Goal: Task Accomplishment & Management: Complete application form

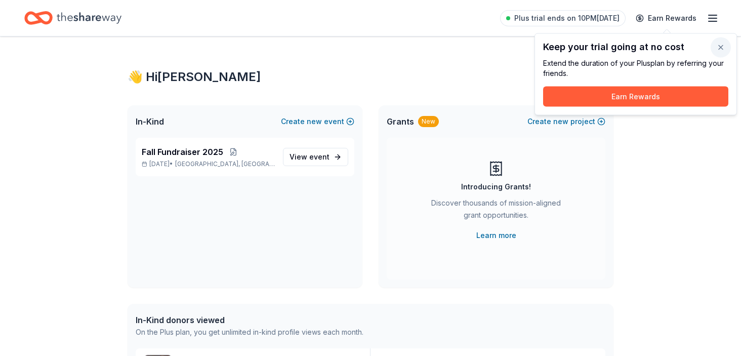
click at [720, 49] on button "button" at bounding box center [721, 47] width 20 height 20
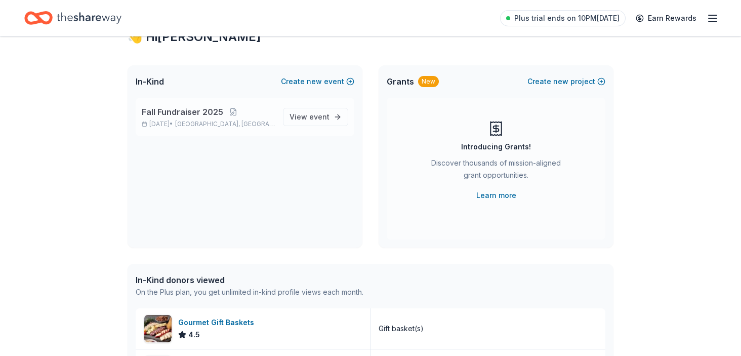
scroll to position [10, 0]
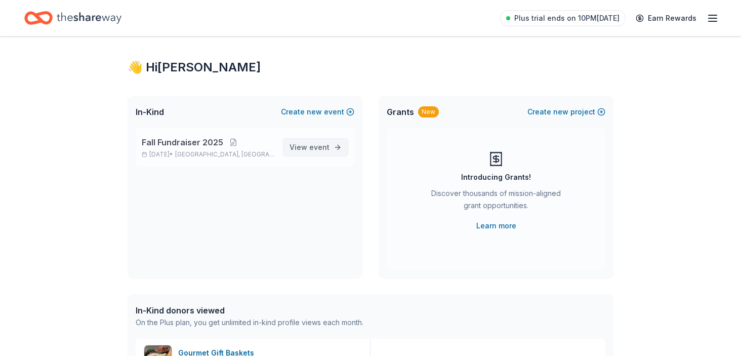
click at [324, 148] on span "event" at bounding box center [319, 147] width 20 height 9
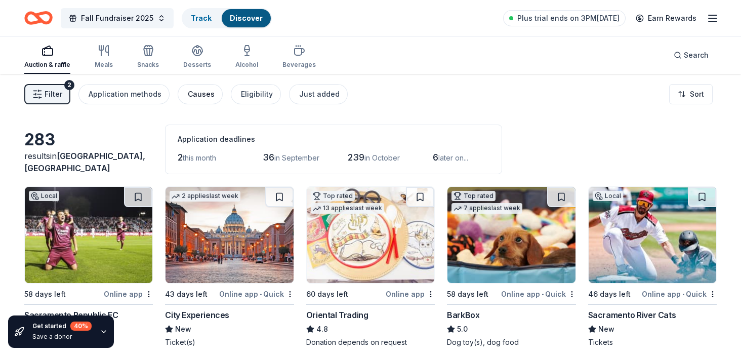
click at [196, 94] on div "Causes" at bounding box center [201, 94] width 27 height 12
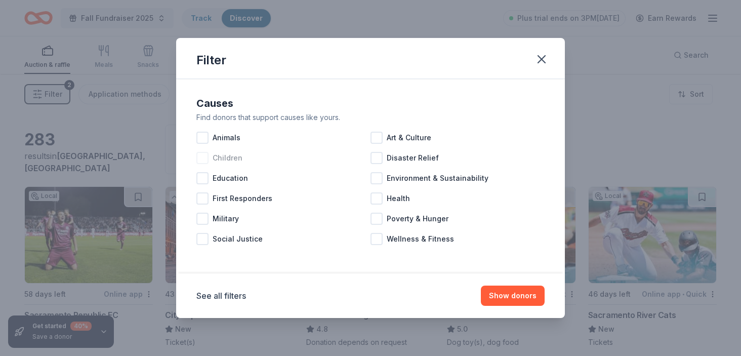
click at [203, 156] on div at bounding box center [202, 158] width 12 height 12
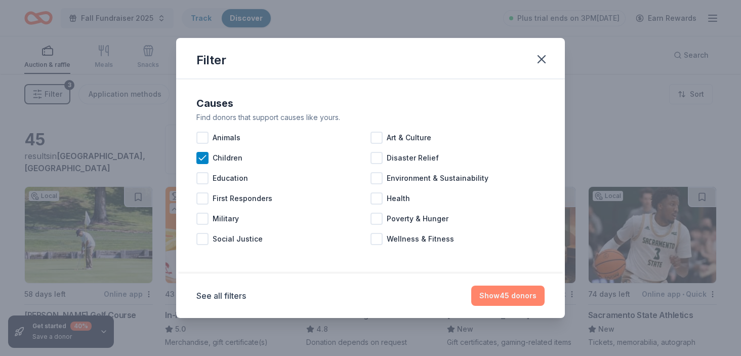
click at [513, 297] on button "Show 45 donors" at bounding box center [507, 295] width 73 height 20
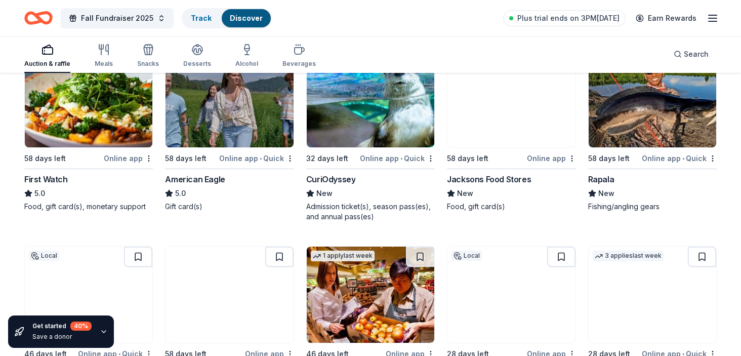
scroll to position [441, 0]
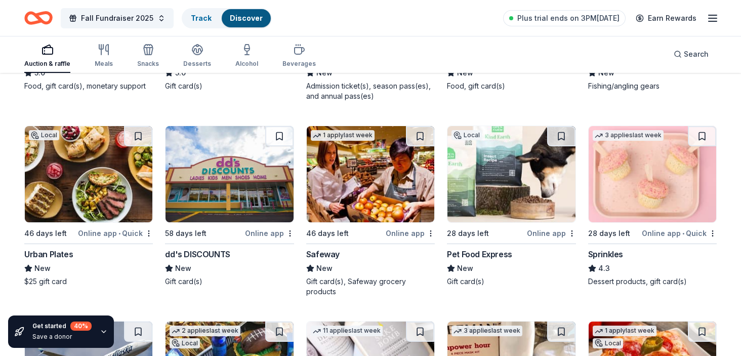
click at [61, 255] on div "Urban Plates" at bounding box center [48, 254] width 49 height 12
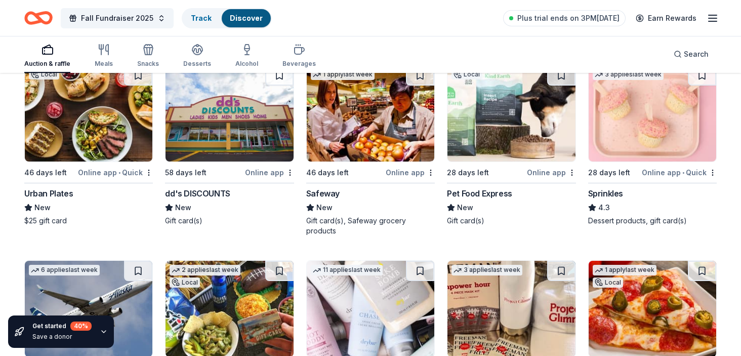
scroll to position [484, 0]
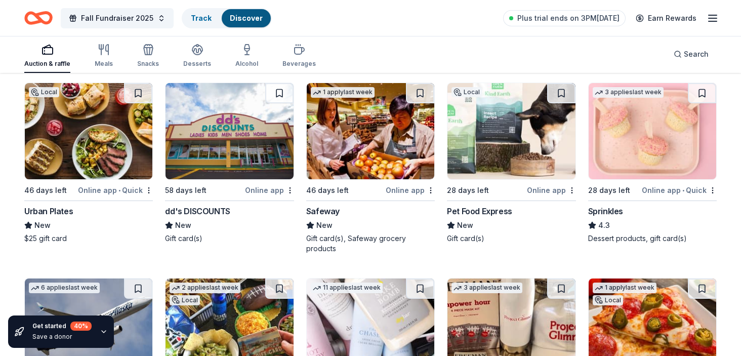
click at [613, 187] on div "28 days left" at bounding box center [609, 190] width 42 height 12
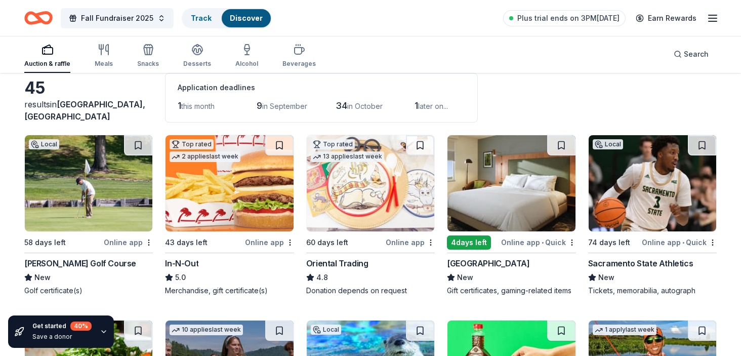
scroll to position [87, 0]
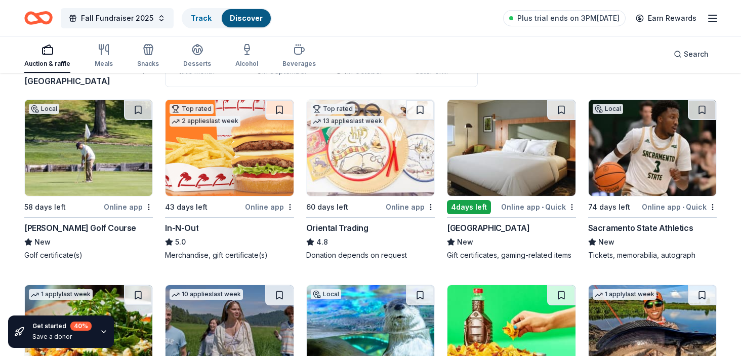
click at [191, 225] on div "In-N-Out" at bounding box center [181, 228] width 33 height 12
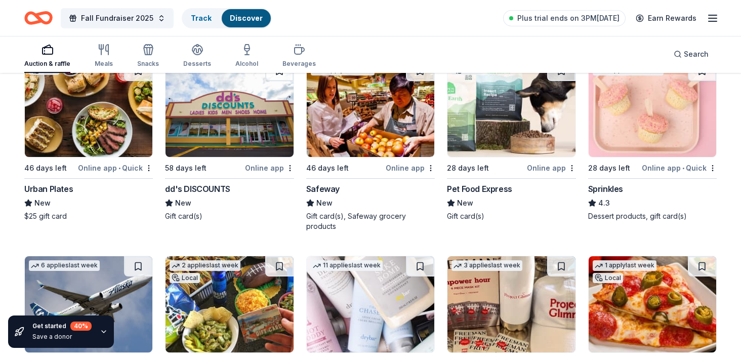
scroll to position [658, 0]
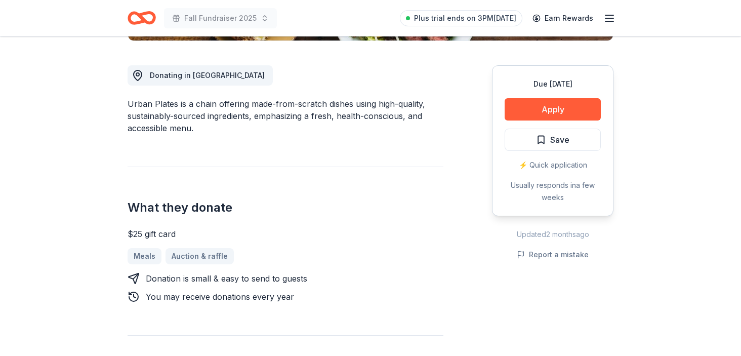
scroll to position [236, 0]
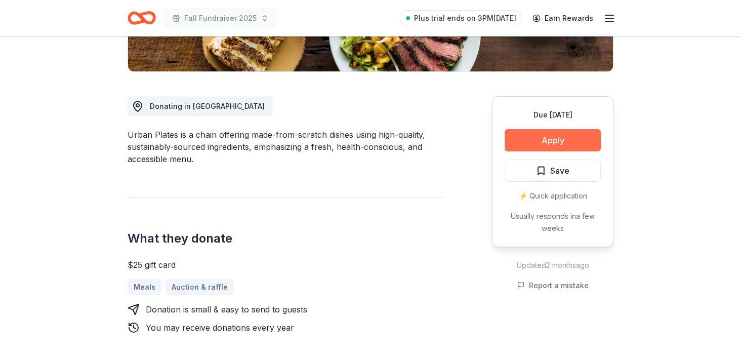
click at [540, 140] on button "Apply" at bounding box center [553, 140] width 96 height 22
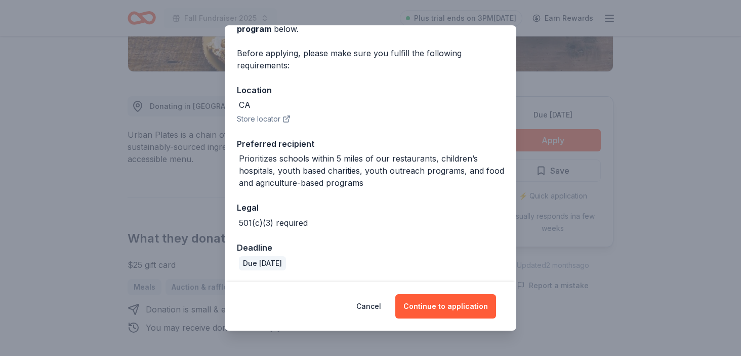
scroll to position [104, 0]
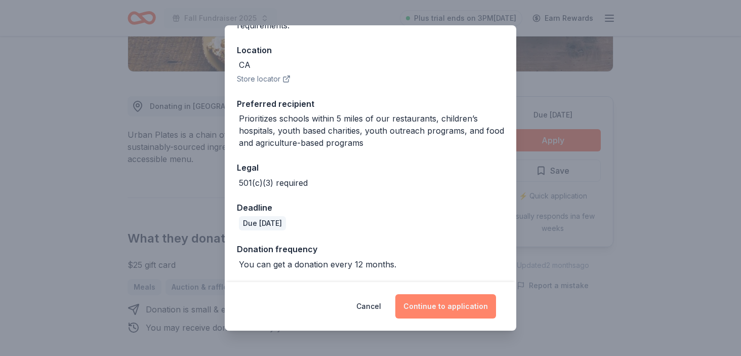
click at [461, 311] on button "Continue to application" at bounding box center [445, 306] width 101 height 24
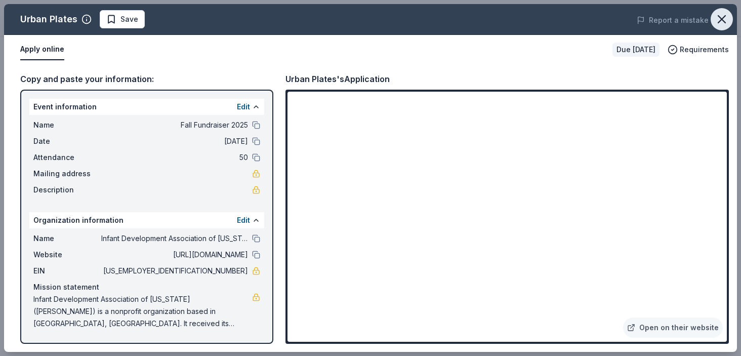
click at [717, 20] on icon "button" at bounding box center [722, 19] width 14 height 14
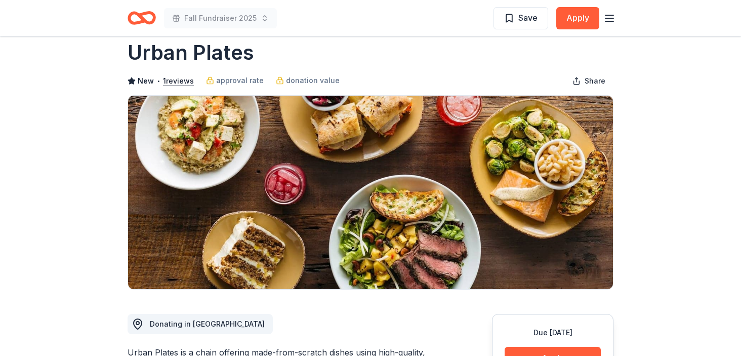
scroll to position [16, 0]
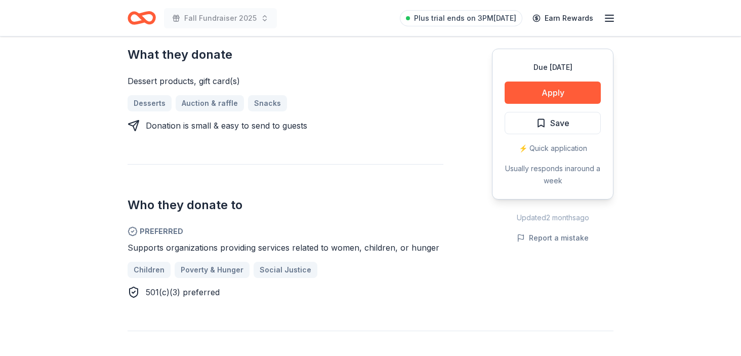
scroll to position [513, 0]
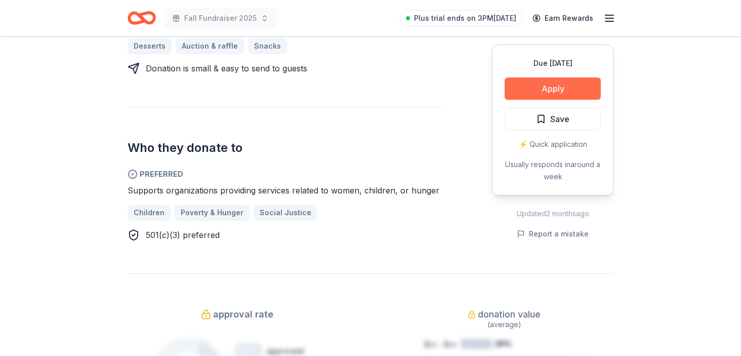
click at [585, 77] on button "Apply" at bounding box center [553, 88] width 96 height 22
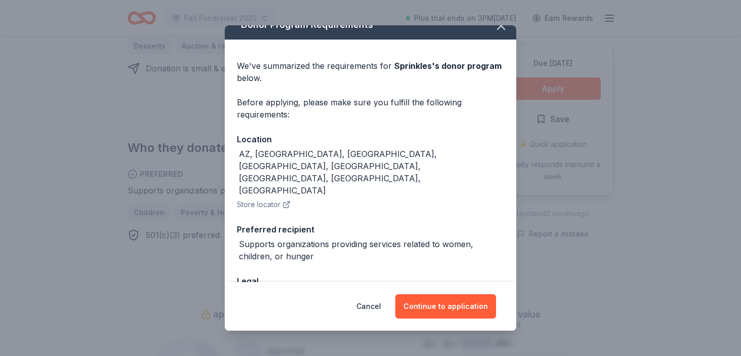
scroll to position [16, 0]
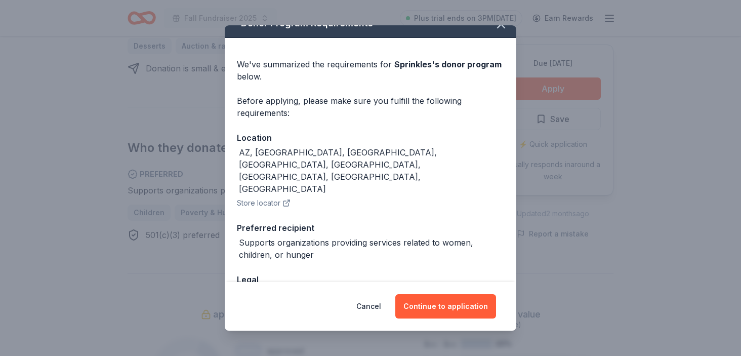
click at [287, 199] on icon "button" at bounding box center [286, 203] width 8 height 8
click at [444, 306] on button "Continue to application" at bounding box center [445, 306] width 101 height 24
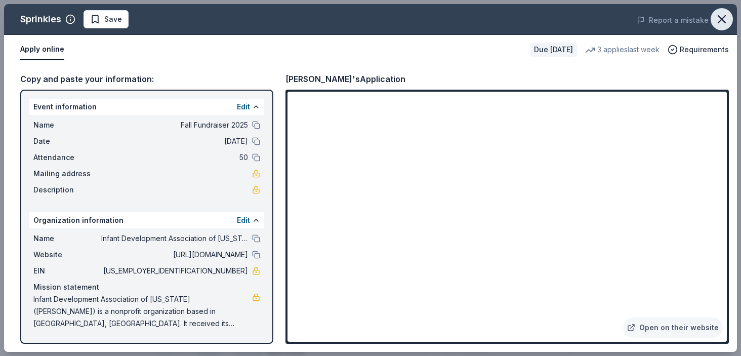
click at [725, 23] on icon "button" at bounding box center [721, 19] width 7 height 7
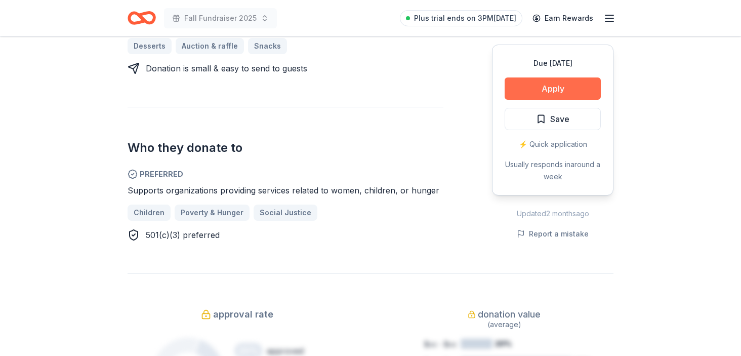
click at [584, 77] on button "Apply" at bounding box center [553, 88] width 96 height 22
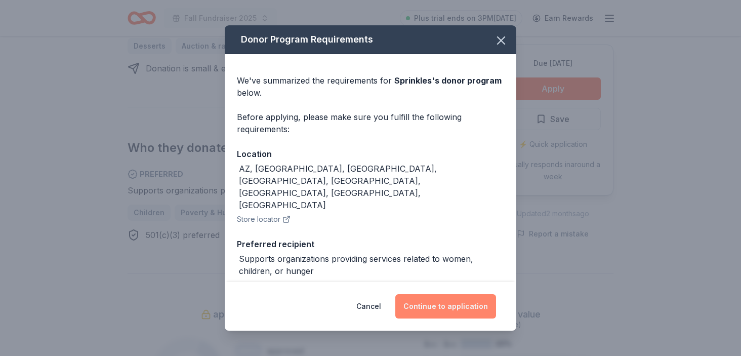
click at [478, 302] on button "Continue to application" at bounding box center [445, 306] width 101 height 24
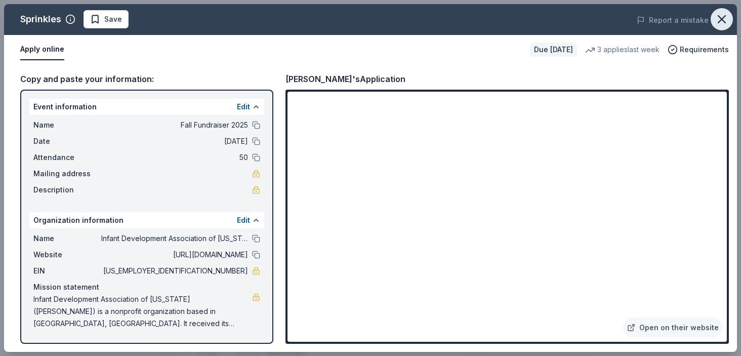
click at [718, 19] on icon "button" at bounding box center [722, 19] width 14 height 14
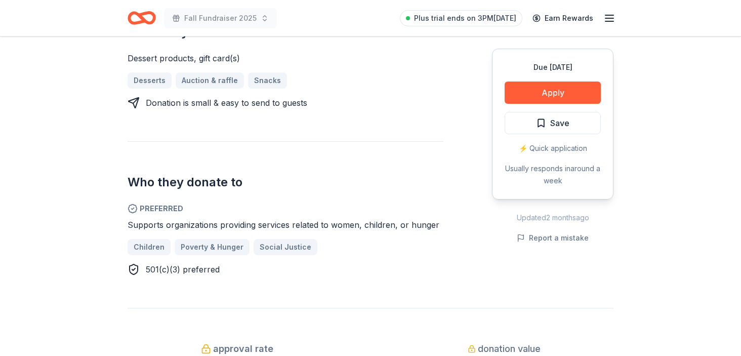
scroll to position [424, 0]
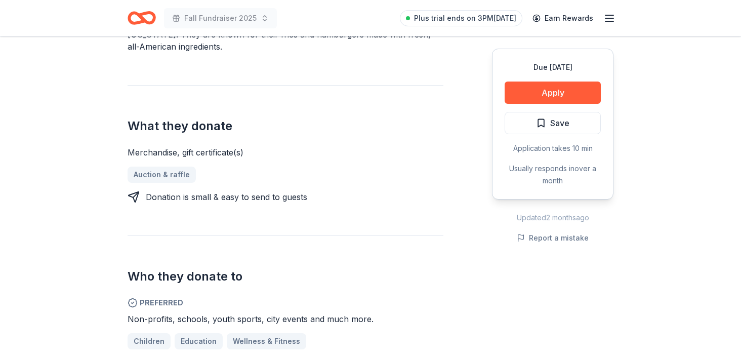
scroll to position [373, 0]
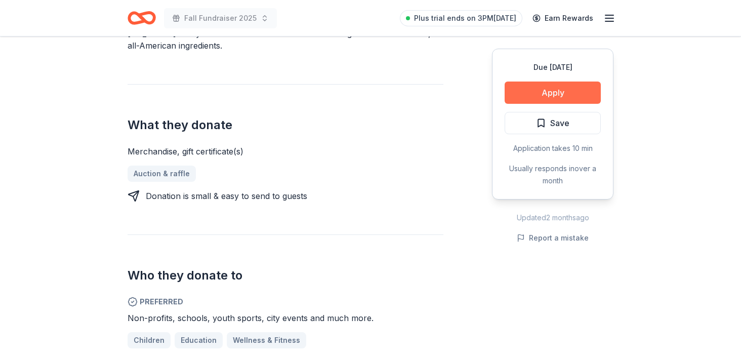
click at [559, 88] on button "Apply" at bounding box center [553, 92] width 96 height 22
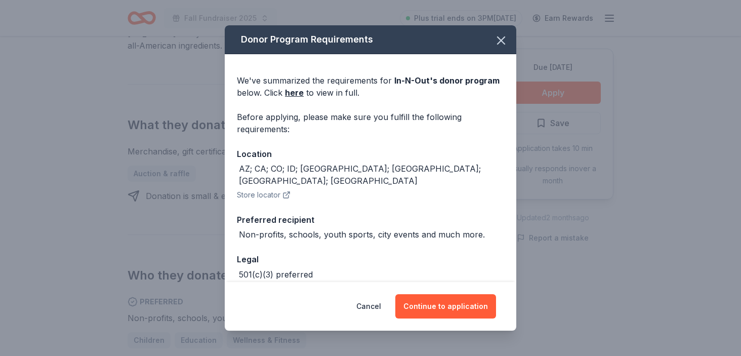
scroll to position [39, 0]
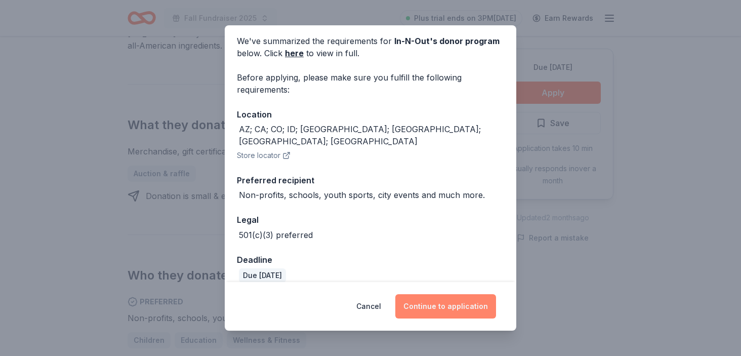
click at [451, 298] on button "Continue to application" at bounding box center [445, 306] width 101 height 24
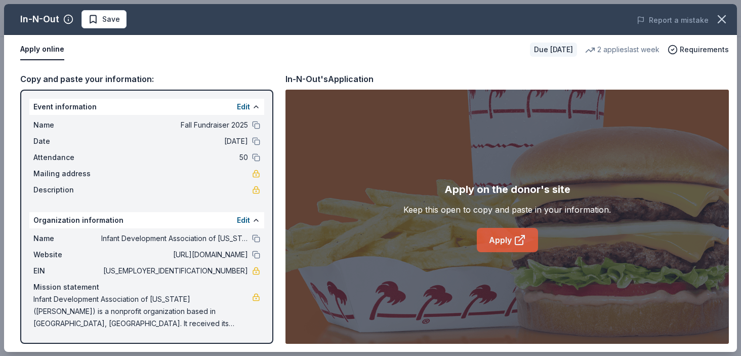
click at [514, 247] on link "Apply" at bounding box center [507, 240] width 61 height 24
